Goal: Use online tool/utility: Utilize a website feature to perform a specific function

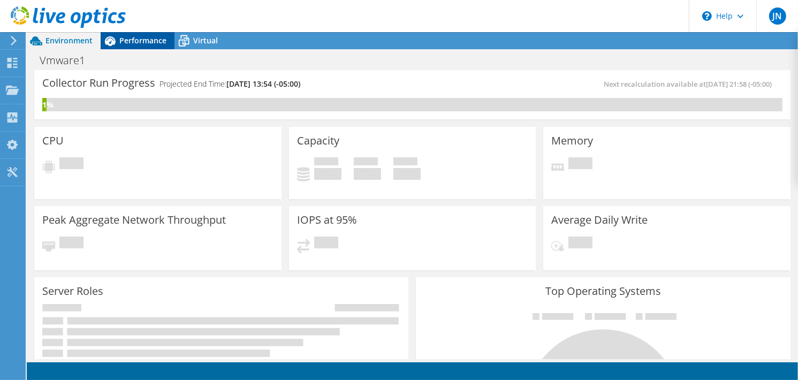
click at [143, 39] on span "Performance" at bounding box center [142, 40] width 47 height 10
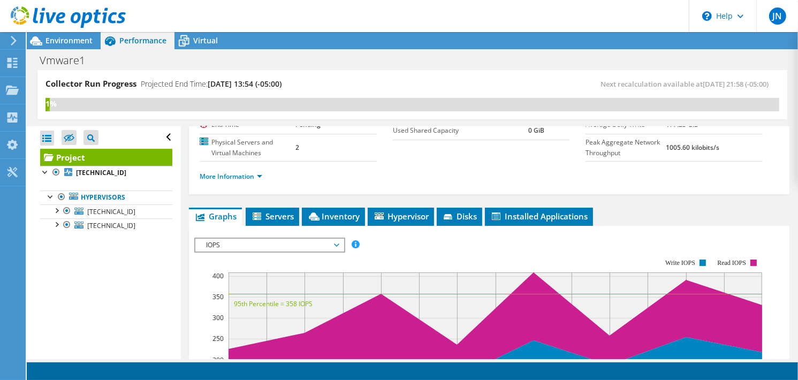
scroll to position [160, 0]
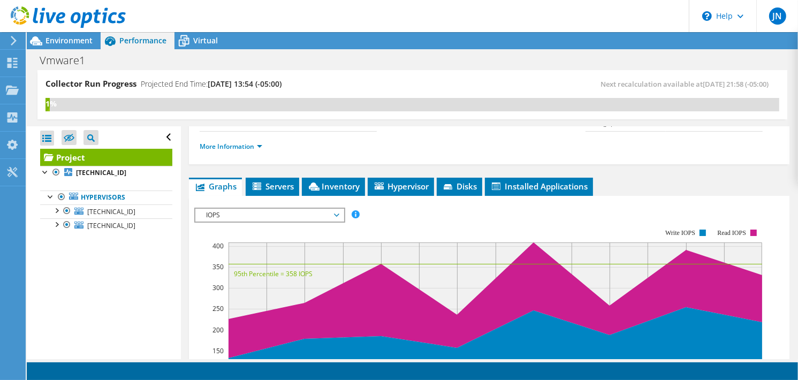
click at [288, 221] on span "IOPS" at bounding box center [269, 215] width 137 height 13
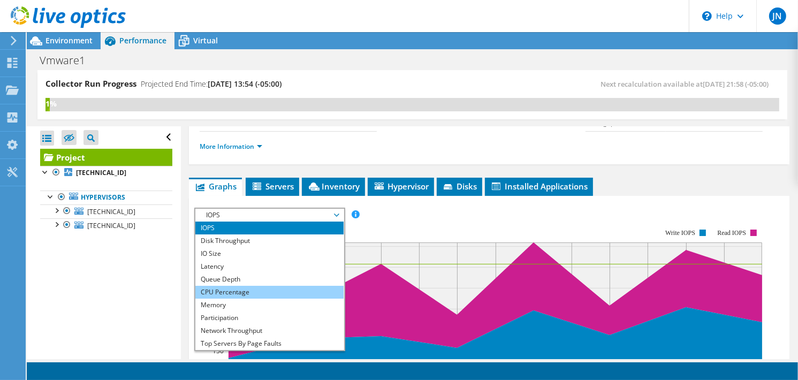
click at [232, 299] on li "CPU Percentage" at bounding box center [269, 292] width 148 height 13
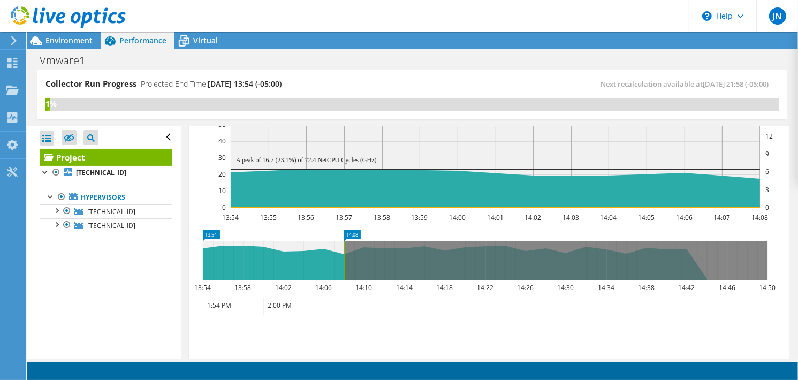
scroll to position [321, 0]
